Goal: Transaction & Acquisition: Obtain resource

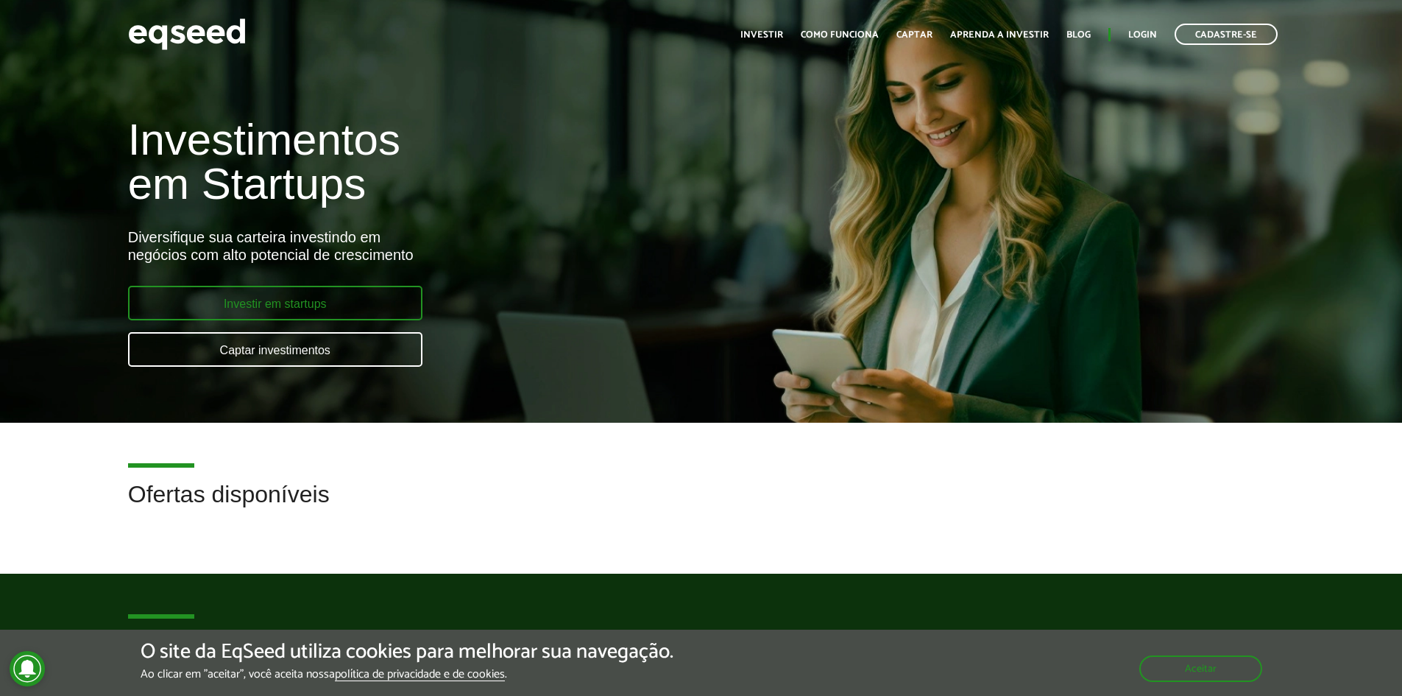
click at [328, 299] on link "Investir em startups" at bounding box center [275, 303] width 294 height 35
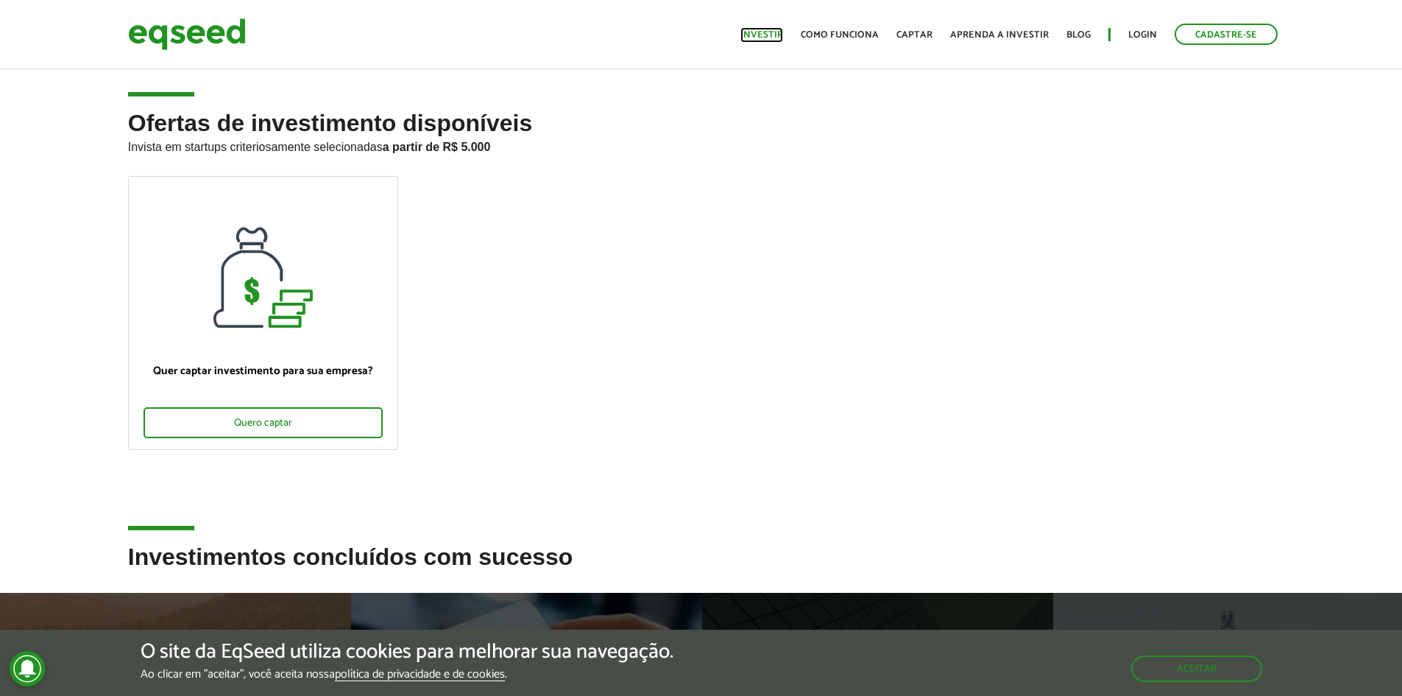
click at [773, 36] on link "Investir" at bounding box center [762, 35] width 43 height 10
